Goal: Task Accomplishment & Management: Use online tool/utility

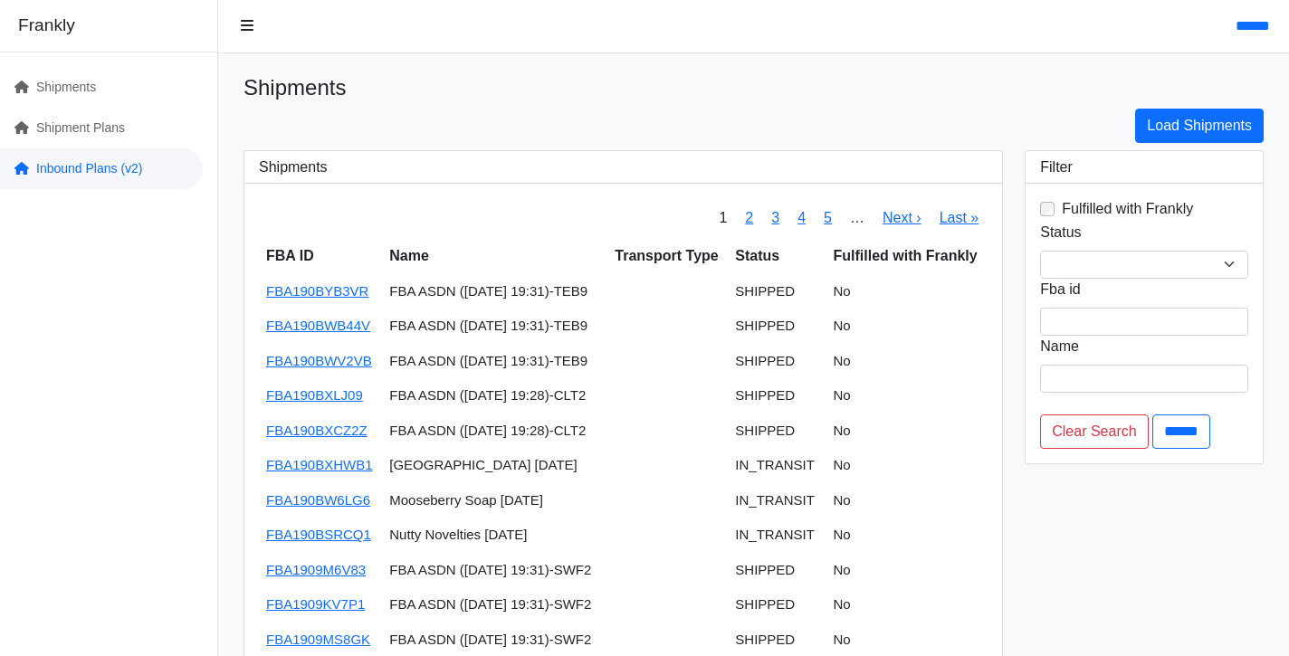
click at [135, 168] on link "Inbound Plans (v2)" at bounding box center [101, 168] width 203 height 41
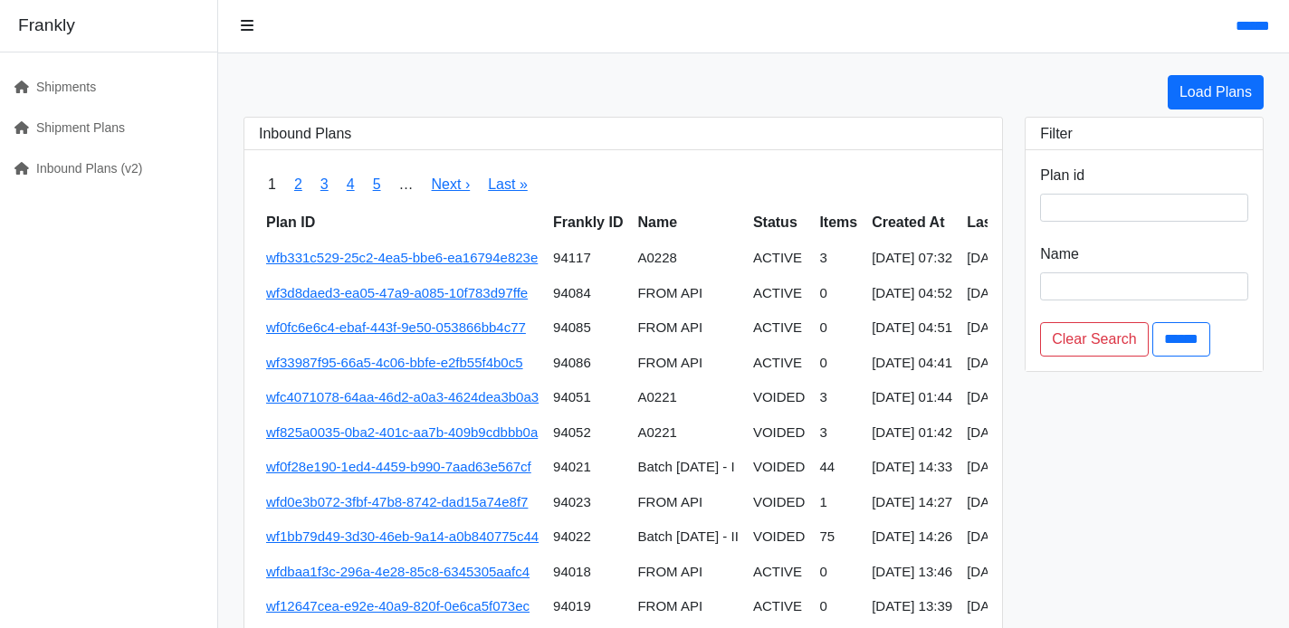
click at [1221, 99] on link "Load Plans" at bounding box center [1216, 92] width 96 height 34
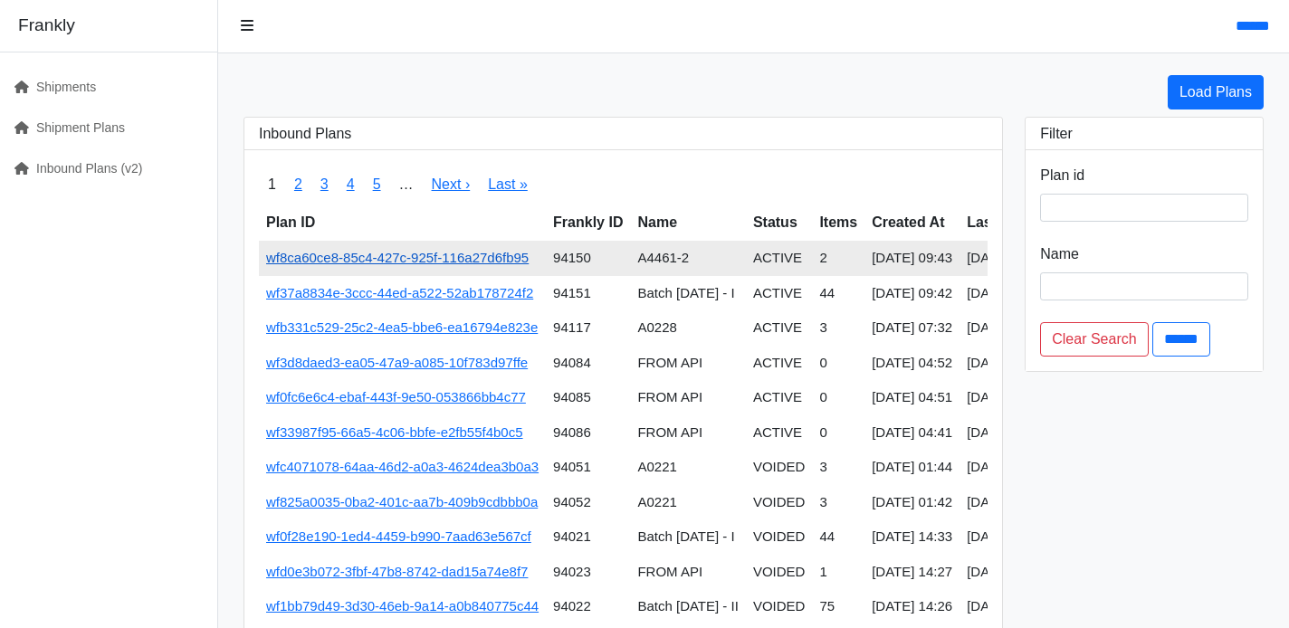
click at [511, 263] on link "wf8ca60ce8-85c4-427c-925f-116a27d6fb95" at bounding box center [397, 257] width 263 height 15
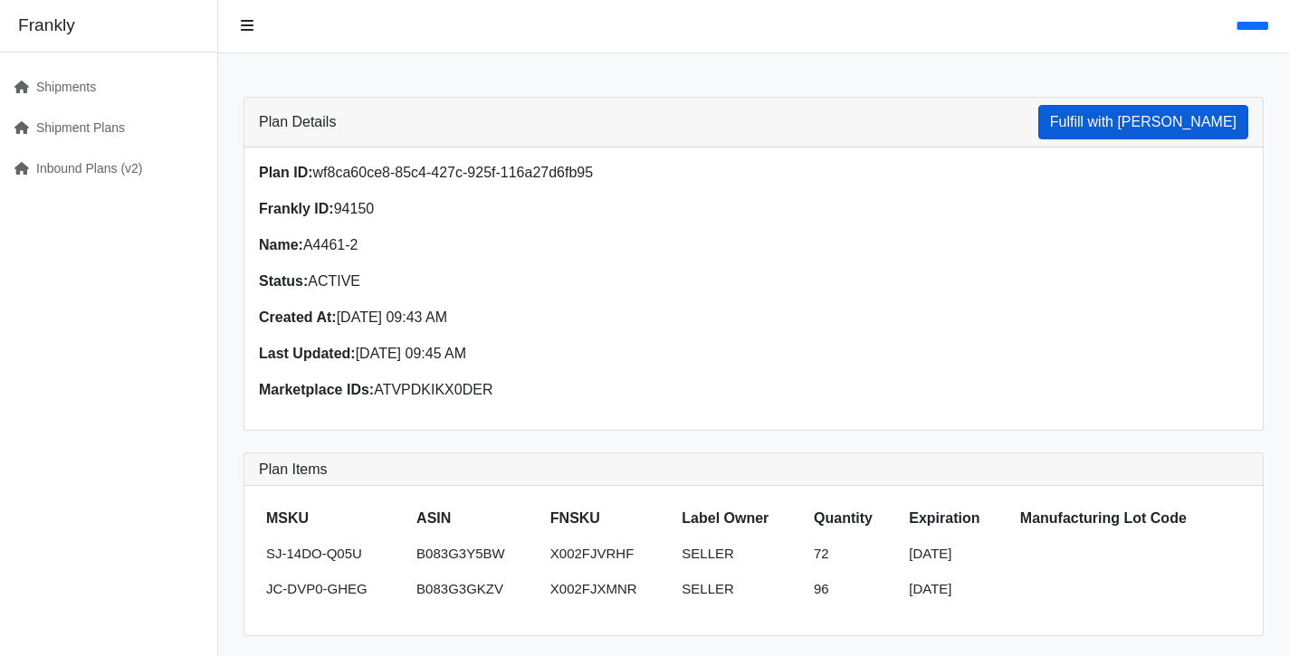
click at [1141, 131] on button "Fulfill with Frankly" at bounding box center [1144, 122] width 210 height 34
